Goal: Find specific page/section: Find specific page/section

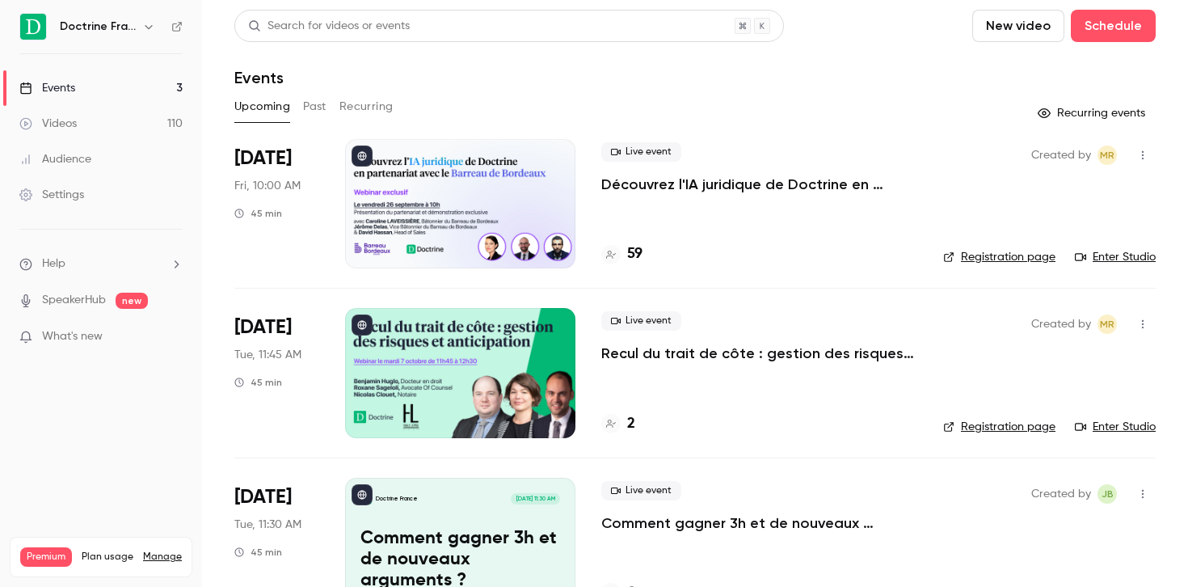
click at [715, 184] on p "Découvrez l'IA juridique de Doctrine en partenariat avec le Barreau de Bordeaux" at bounding box center [759, 184] width 316 height 19
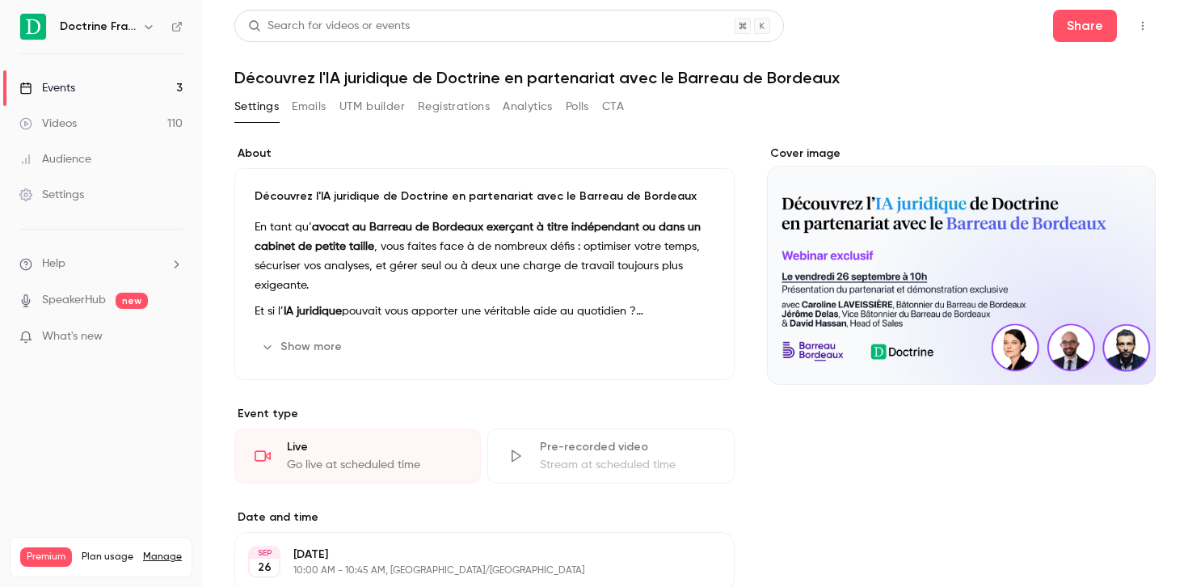
click at [313, 341] on button "Show more" at bounding box center [303, 347] width 97 height 26
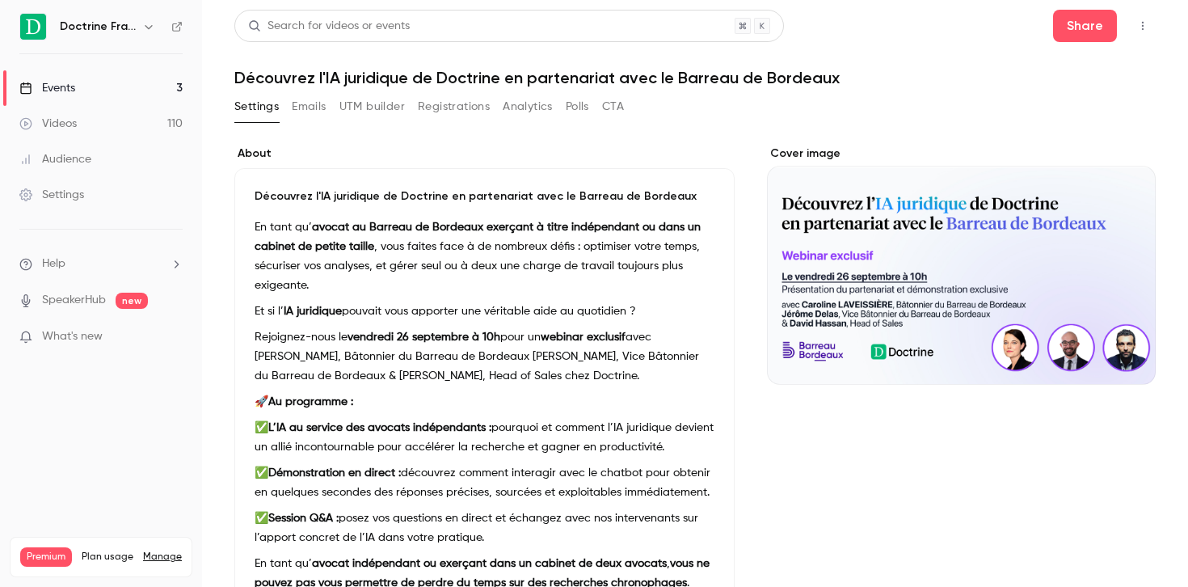
scroll to position [6, 0]
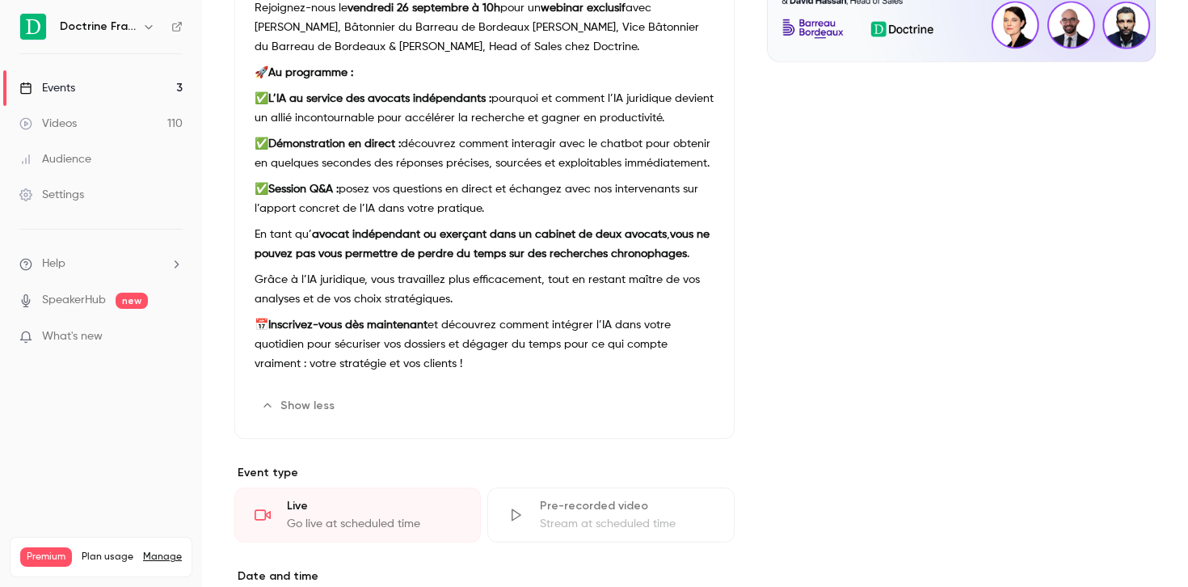
click at [798, 303] on div "Cover image" at bounding box center [961, 431] width 389 height 1217
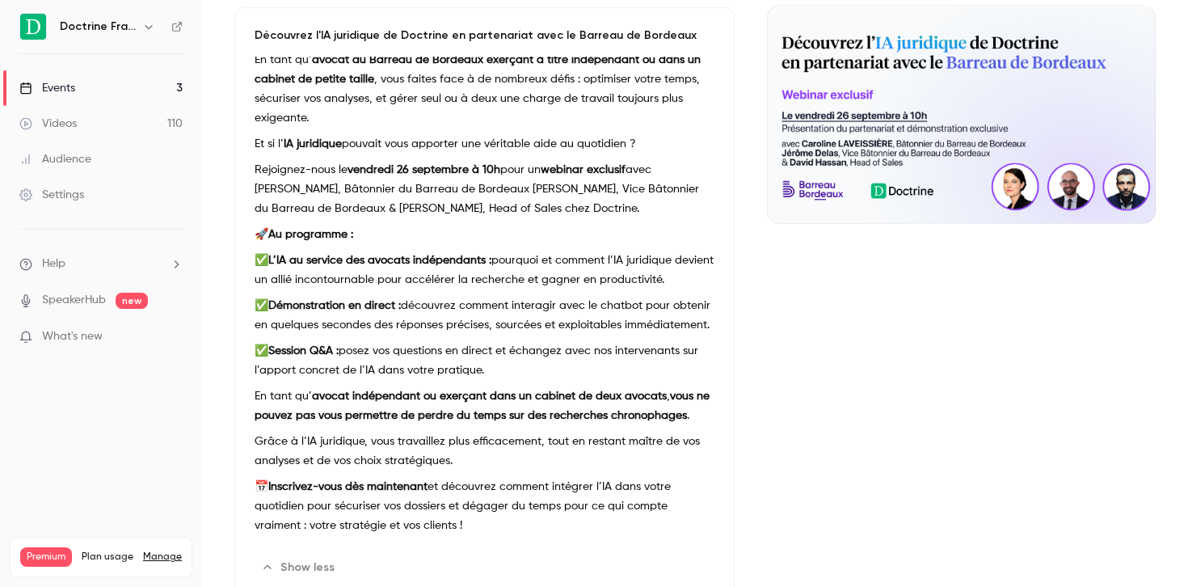
scroll to position [144, 0]
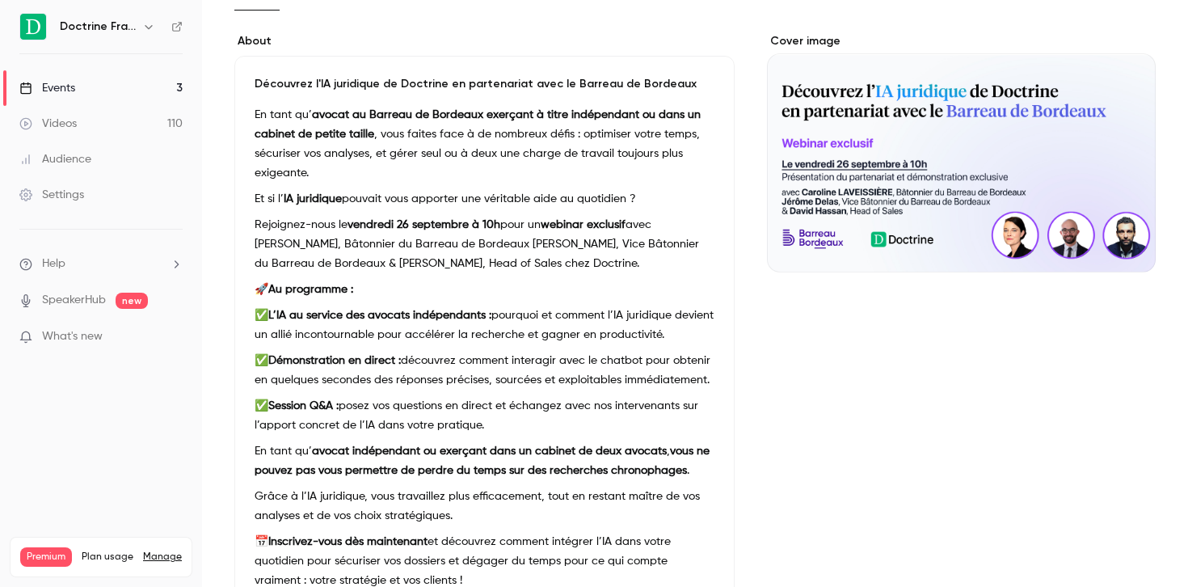
scroll to position [91, 0]
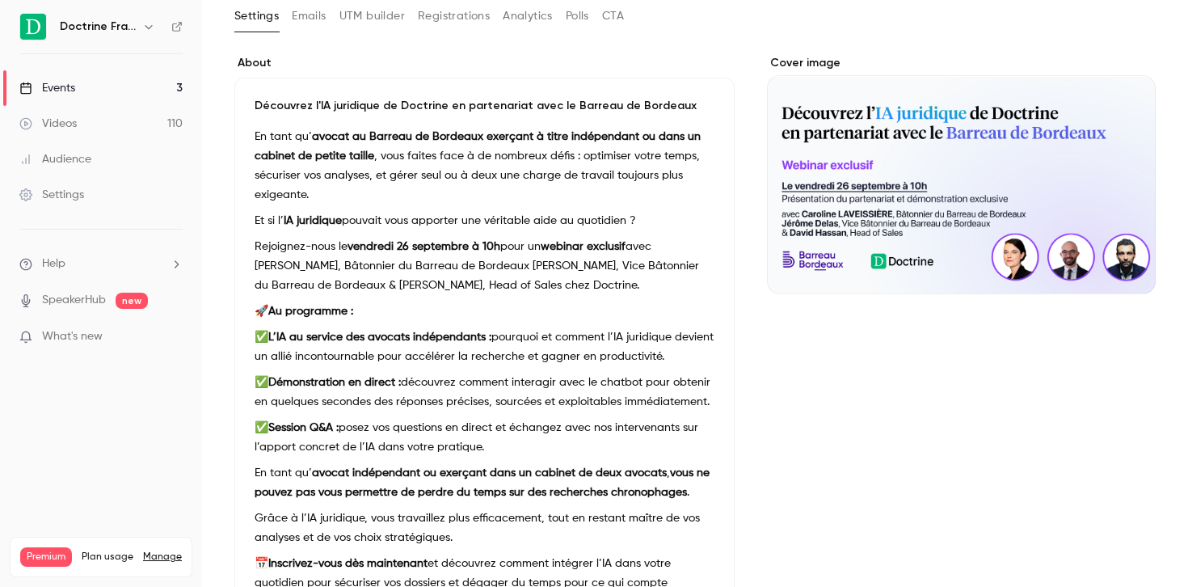
click at [78, 95] on link "Events 3" at bounding box center [101, 88] width 202 height 36
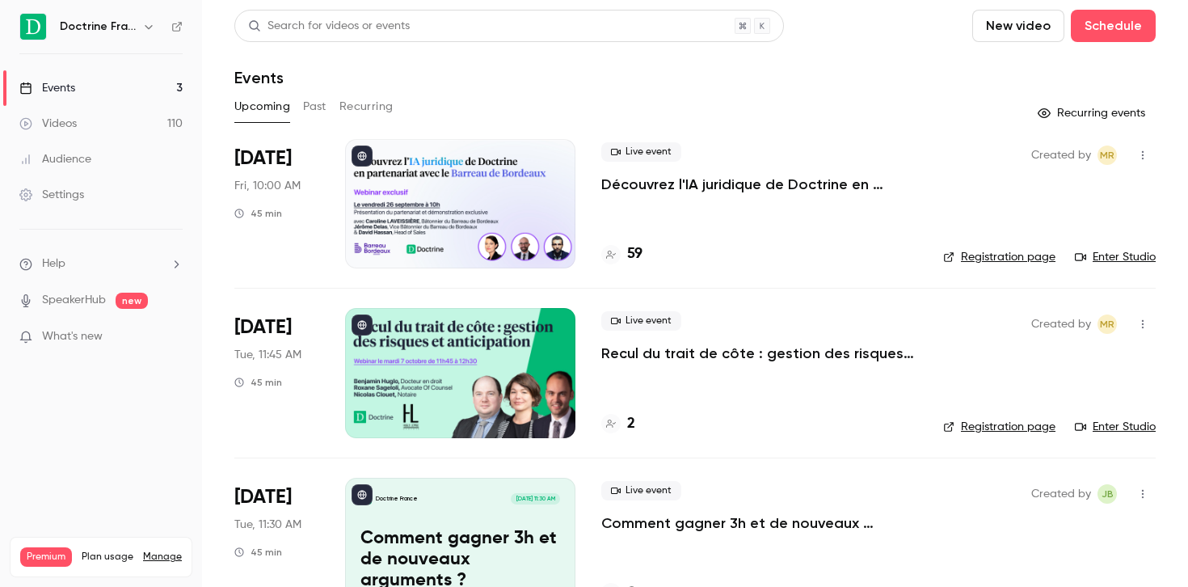
scroll to position [49, 0]
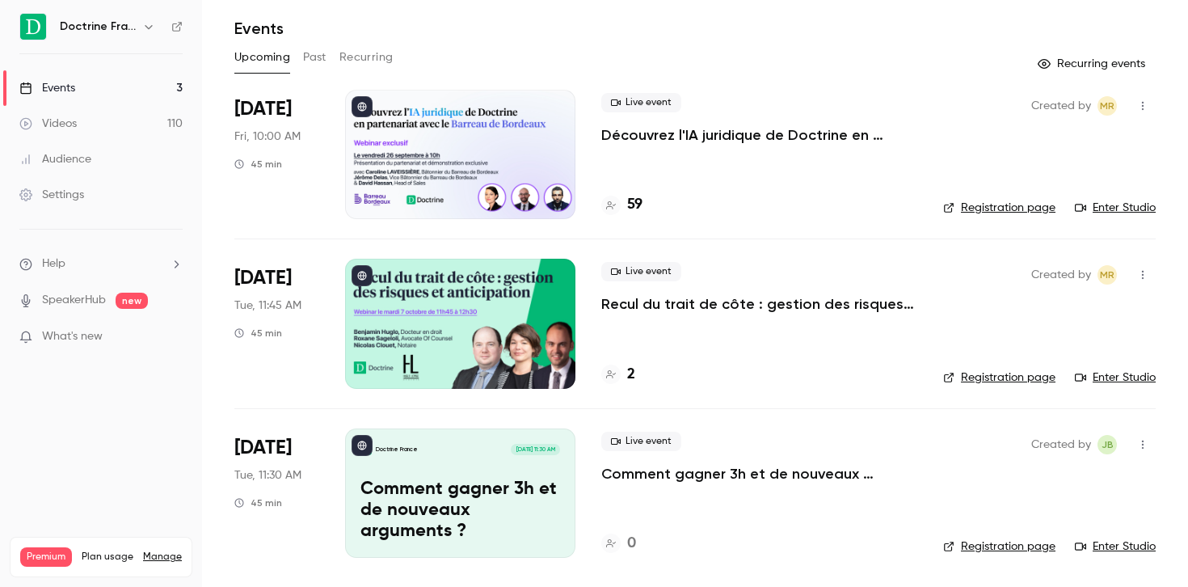
click at [624, 374] on div "2" at bounding box center [618, 375] width 34 height 22
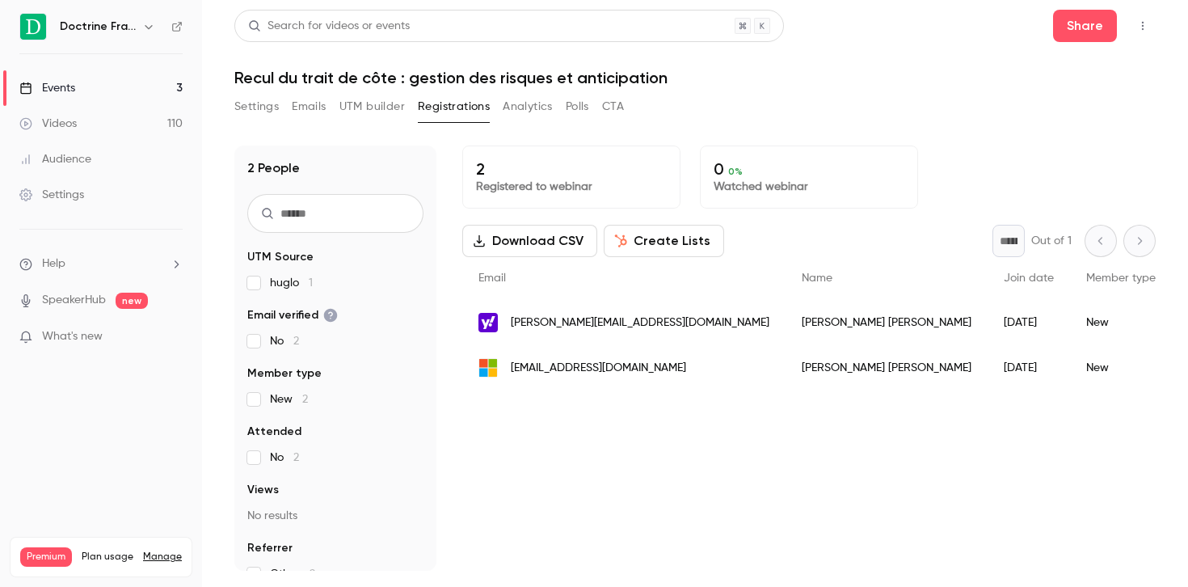
click at [637, 500] on div "2 Registered to webinar 0 0 % Watched webinar Download CSV Create Lists * Out o…" at bounding box center [808, 357] width 693 height 425
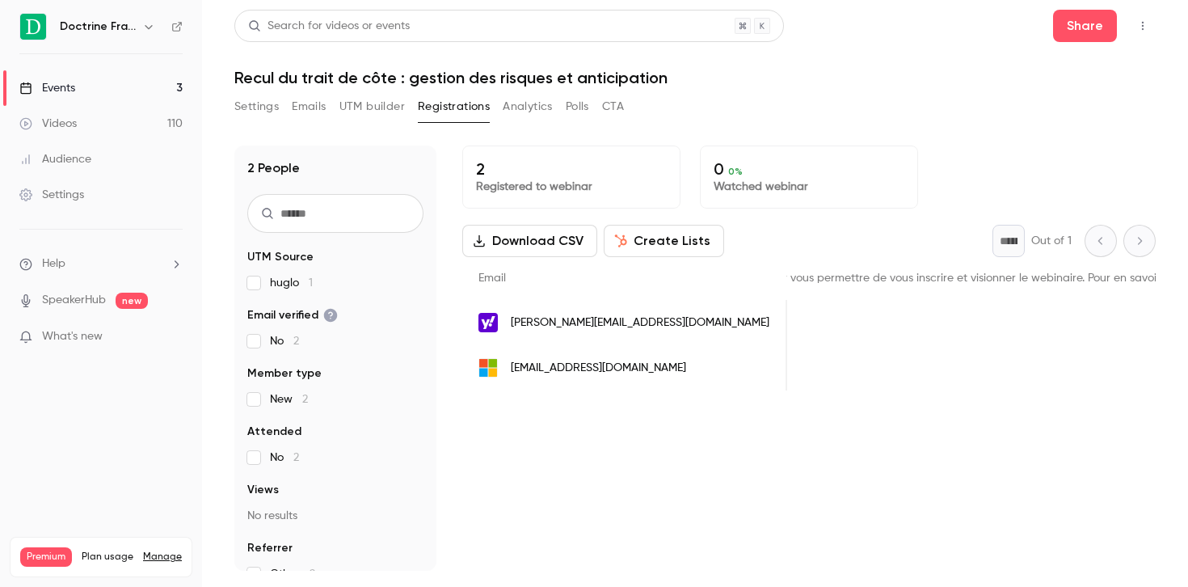
scroll to position [0, 1310]
click at [249, 104] on button "Settings" at bounding box center [256, 107] width 44 height 26
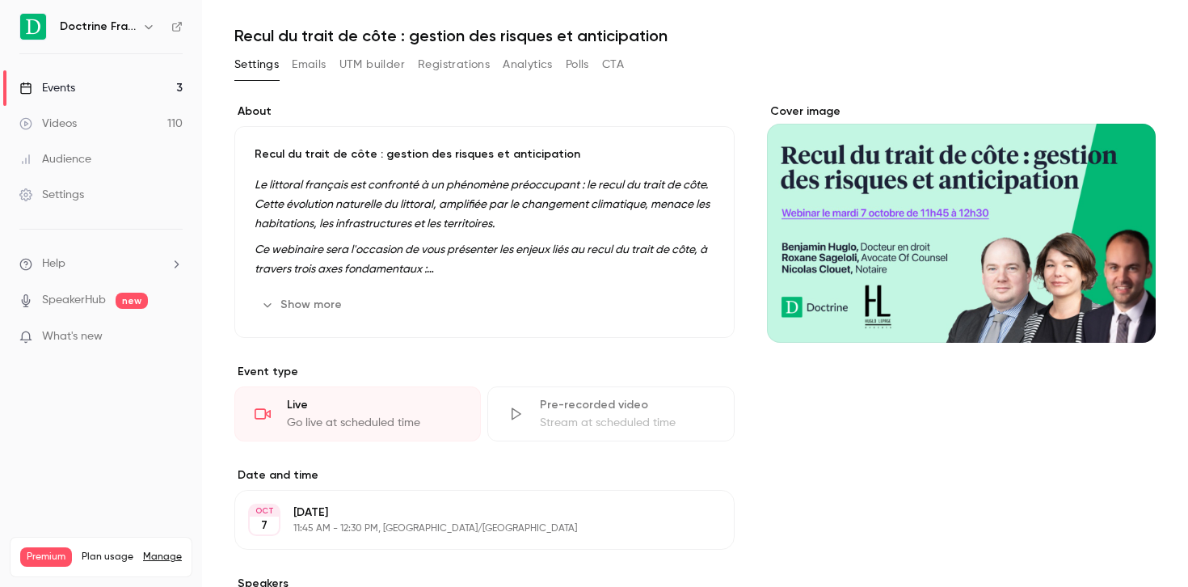
click at [314, 304] on button "Show more" at bounding box center [303, 305] width 97 height 26
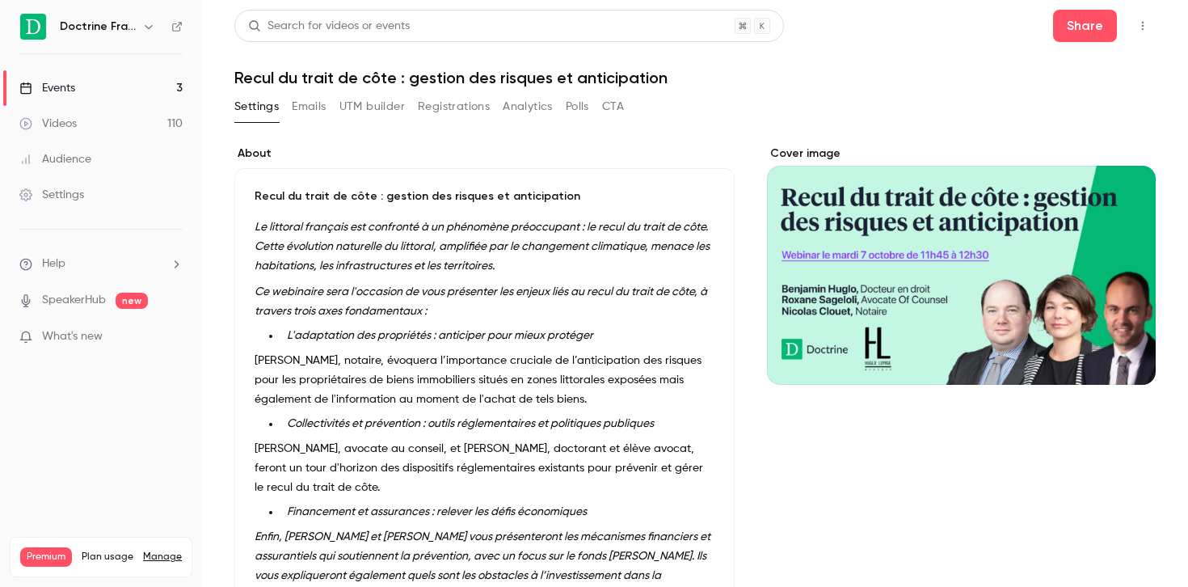
click at [129, 78] on link "Events 3" at bounding box center [101, 88] width 202 height 36
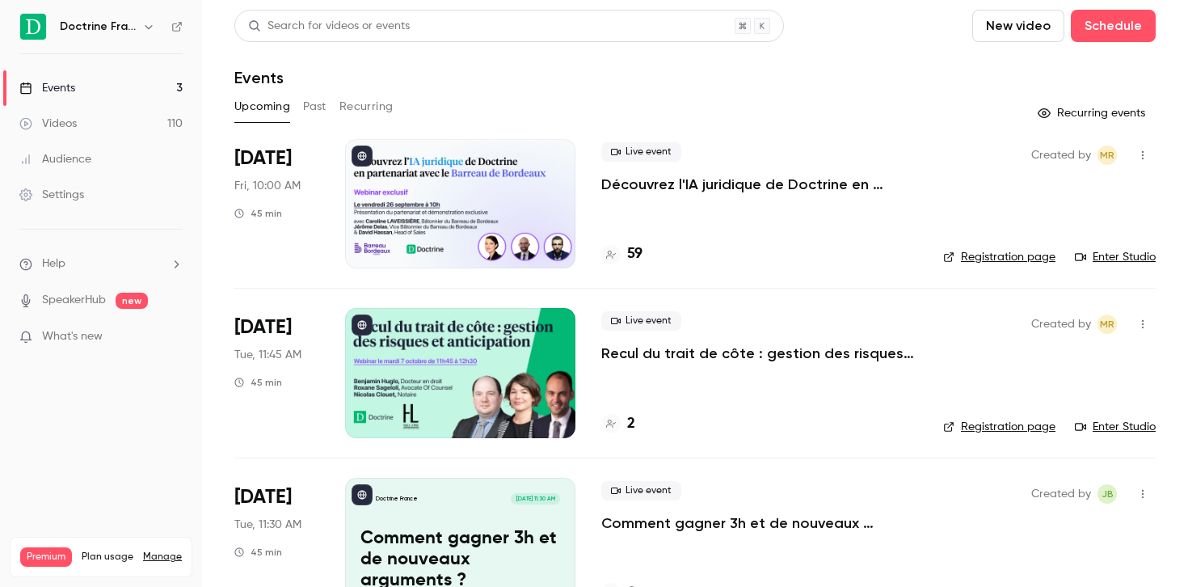
scroll to position [49, 0]
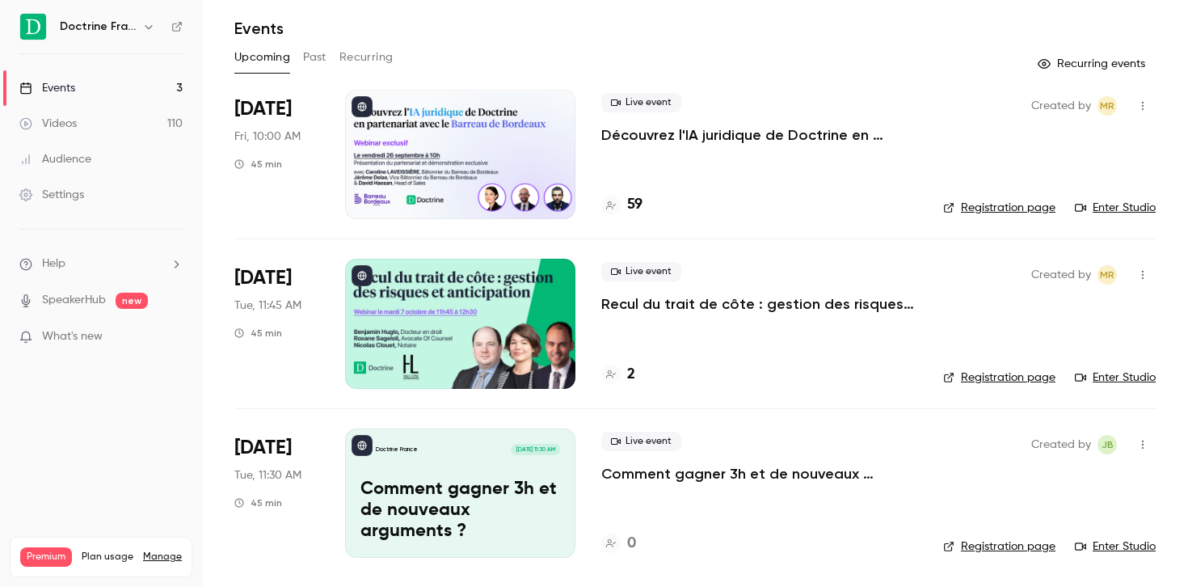
click at [464, 327] on div at bounding box center [460, 323] width 230 height 129
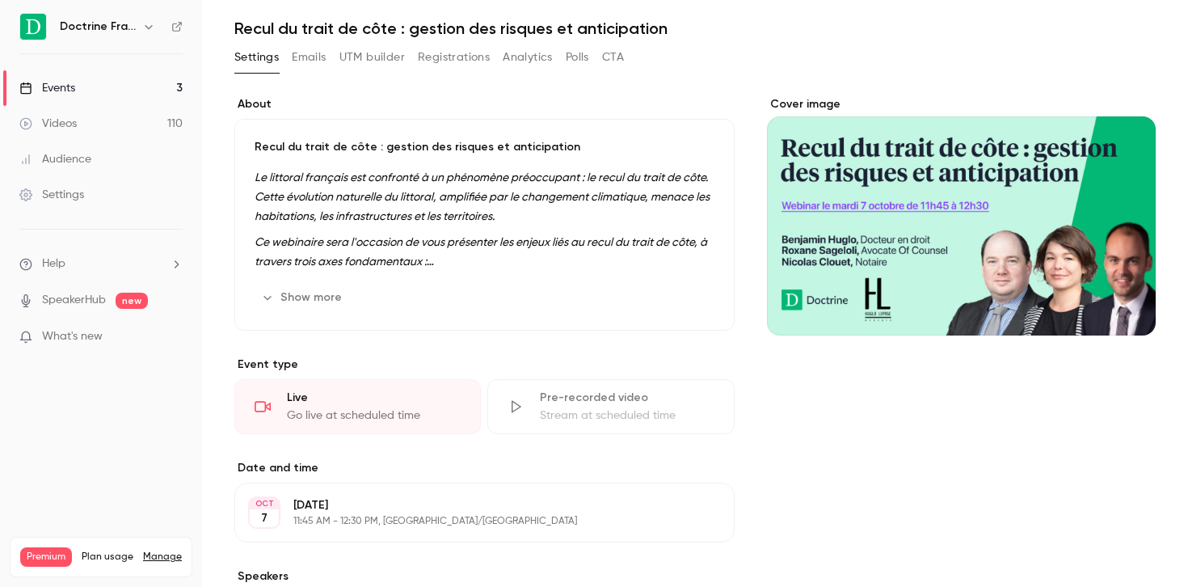
click at [63, 74] on link "Events 3" at bounding box center [101, 88] width 202 height 36
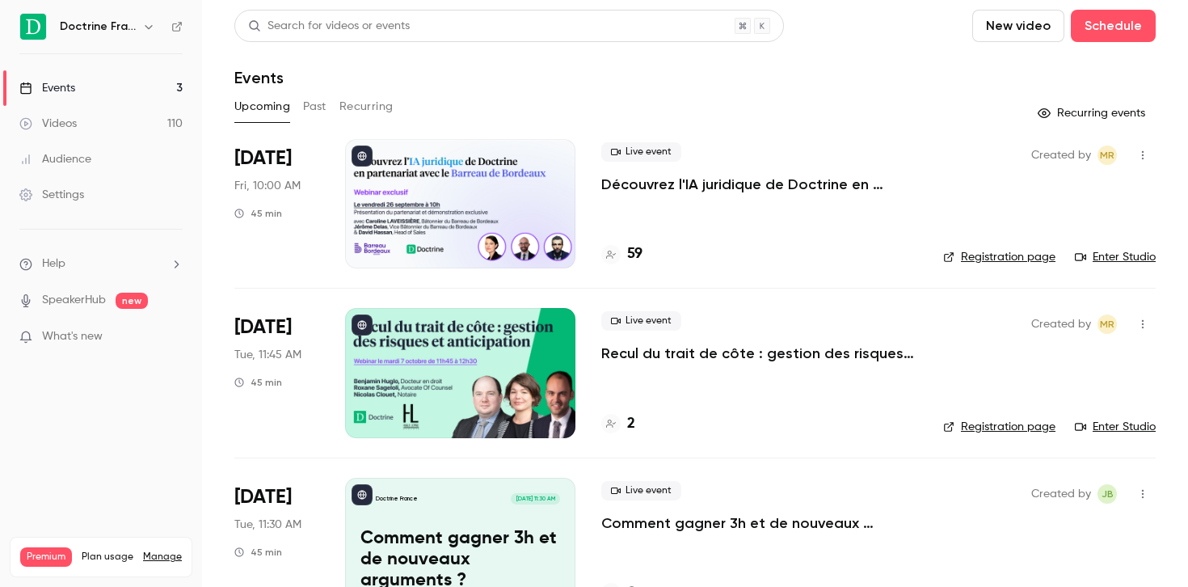
scroll to position [49, 0]
